Goal: Find contact information: Find contact information

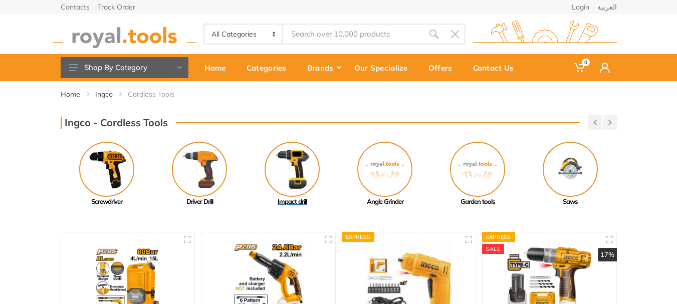
click at [291, 168] on img at bounding box center [292, 169] width 55 height 55
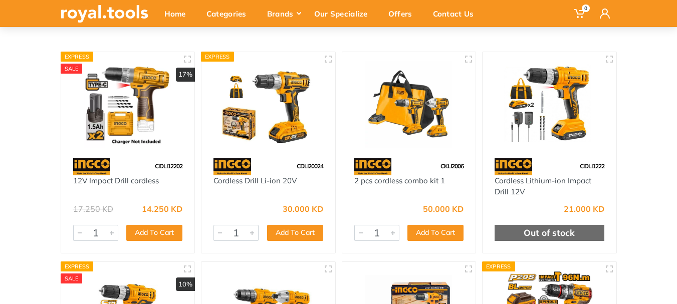
scroll to position [102, 0]
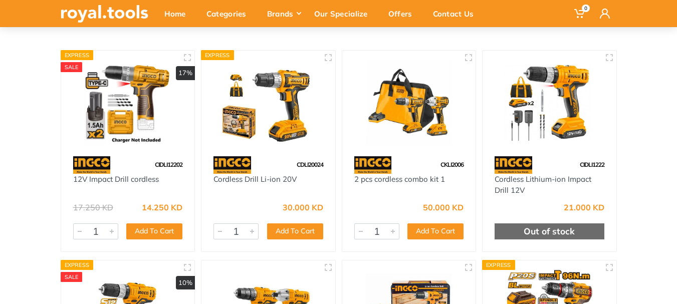
click at [273, 116] on img at bounding box center [269, 103] width 116 height 87
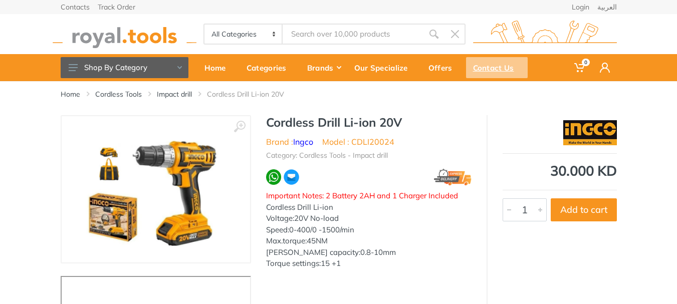
click at [489, 64] on div "Contact Us" at bounding box center [497, 67] width 62 height 21
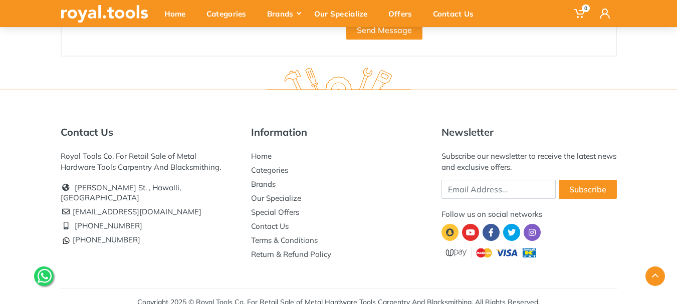
scroll to position [323, 0]
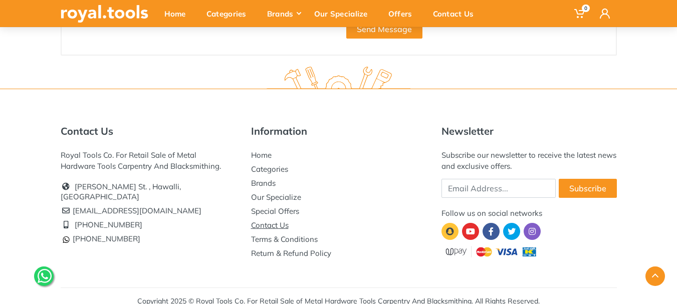
click at [276, 224] on link "Contact Us" at bounding box center [270, 226] width 38 height 10
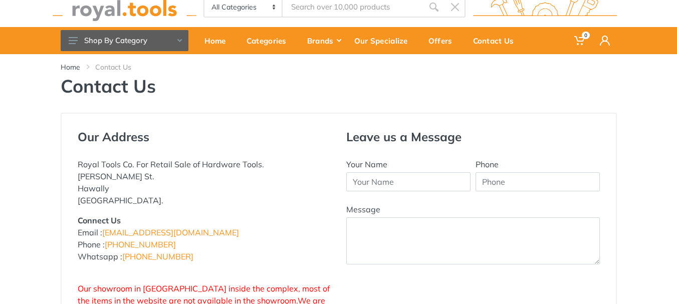
scroll to position [28, 0]
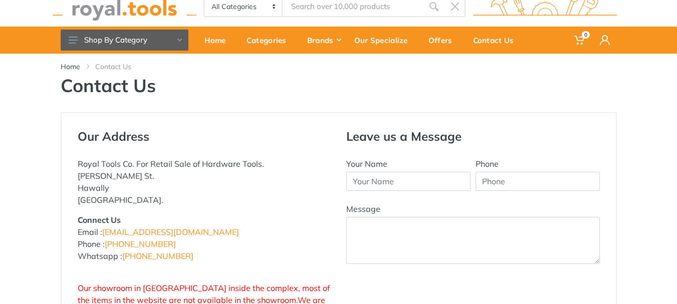
drag, startPoint x: 131, startPoint y: 163, endPoint x: 76, endPoint y: 161, distance: 54.7
click at [76, 161] on div "Our Address Royal Tools Co. For Retail Sale of Hardware Tools. Abdullah Al-Othm…" at bounding box center [204, 231] width 269 height 205
copy p "Royal Tools Co"
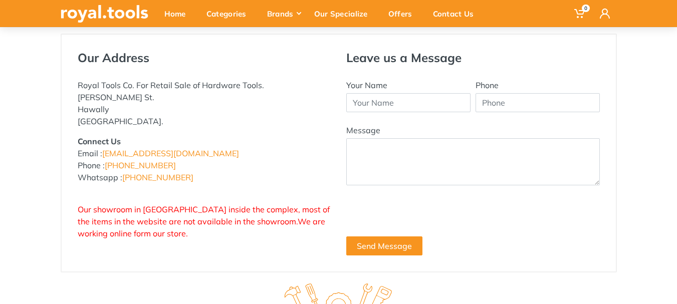
scroll to position [110, 0]
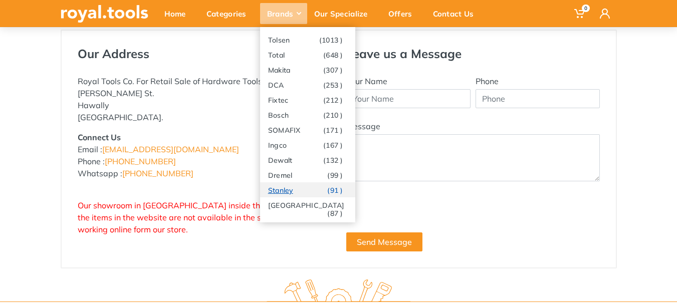
click at [286, 189] on link "Stanley (91 )" at bounding box center [307, 190] width 95 height 15
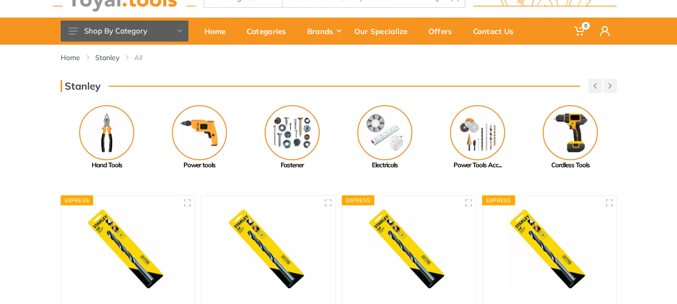
scroll to position [39, 0]
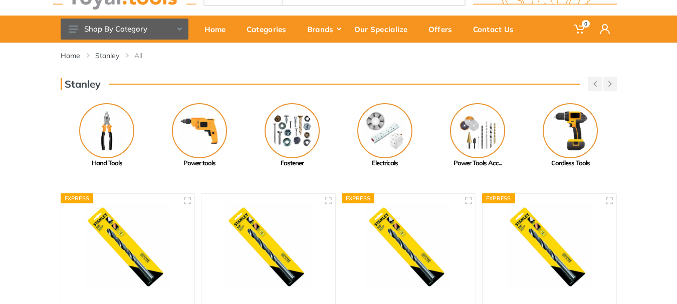
click at [583, 135] on img at bounding box center [570, 130] width 55 height 55
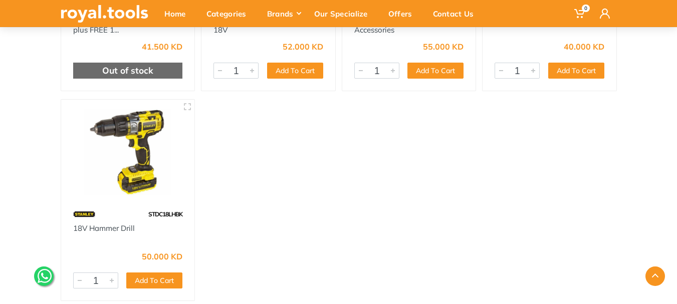
scroll to position [344, 0]
